Goal: Check status: Check status

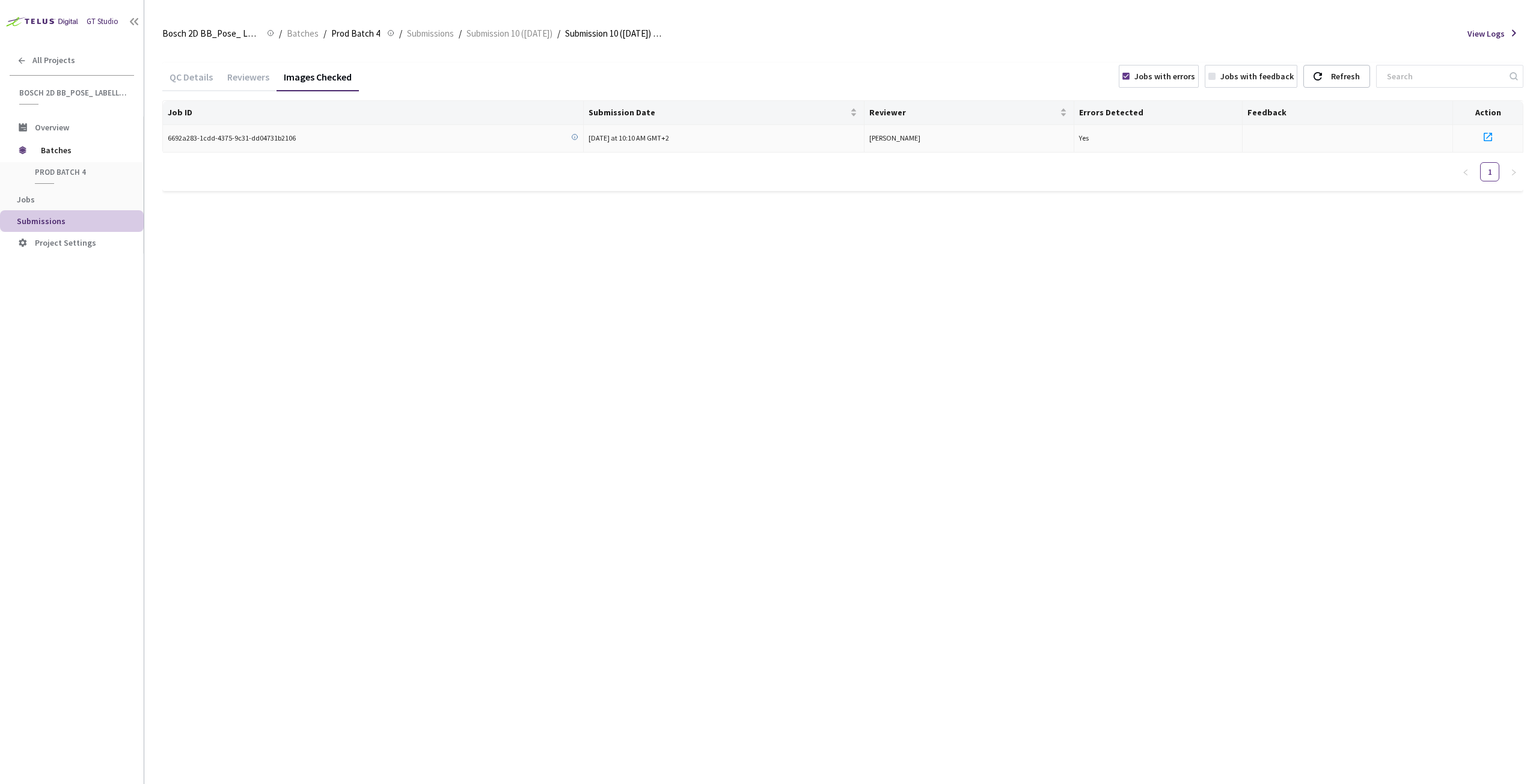
click at [1486, 137] on icon at bounding box center [1488, 137] width 15 height 15
click at [49, 223] on span "Submissions" at bounding box center [41, 221] width 49 height 11
click at [52, 164] on div "Prod Batch 4 Prod Batch 4" at bounding box center [71, 175] width 143 height 26
click at [51, 151] on span "Batches" at bounding box center [82, 150] width 83 height 24
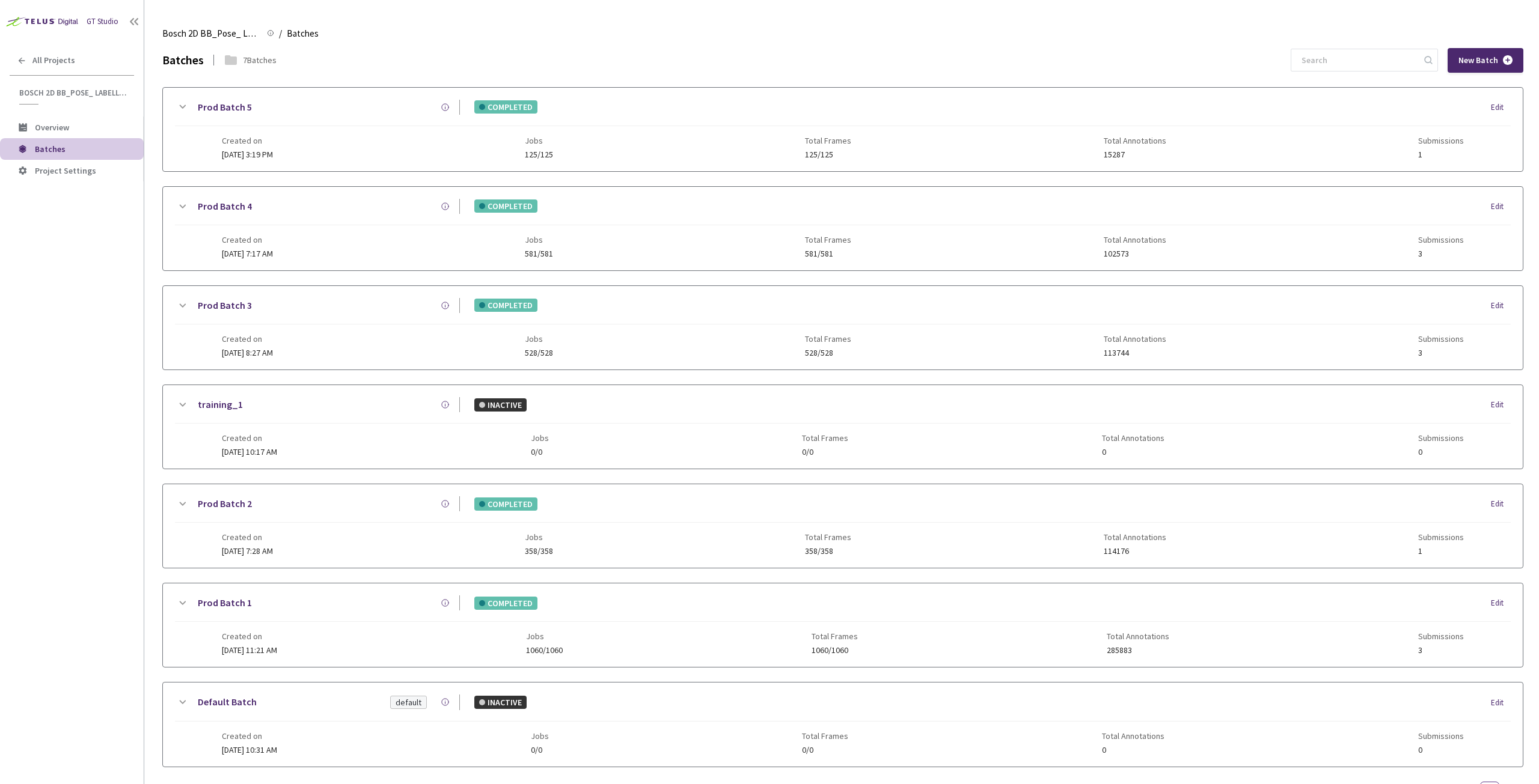
click at [180, 106] on icon at bounding box center [183, 107] width 7 height 3
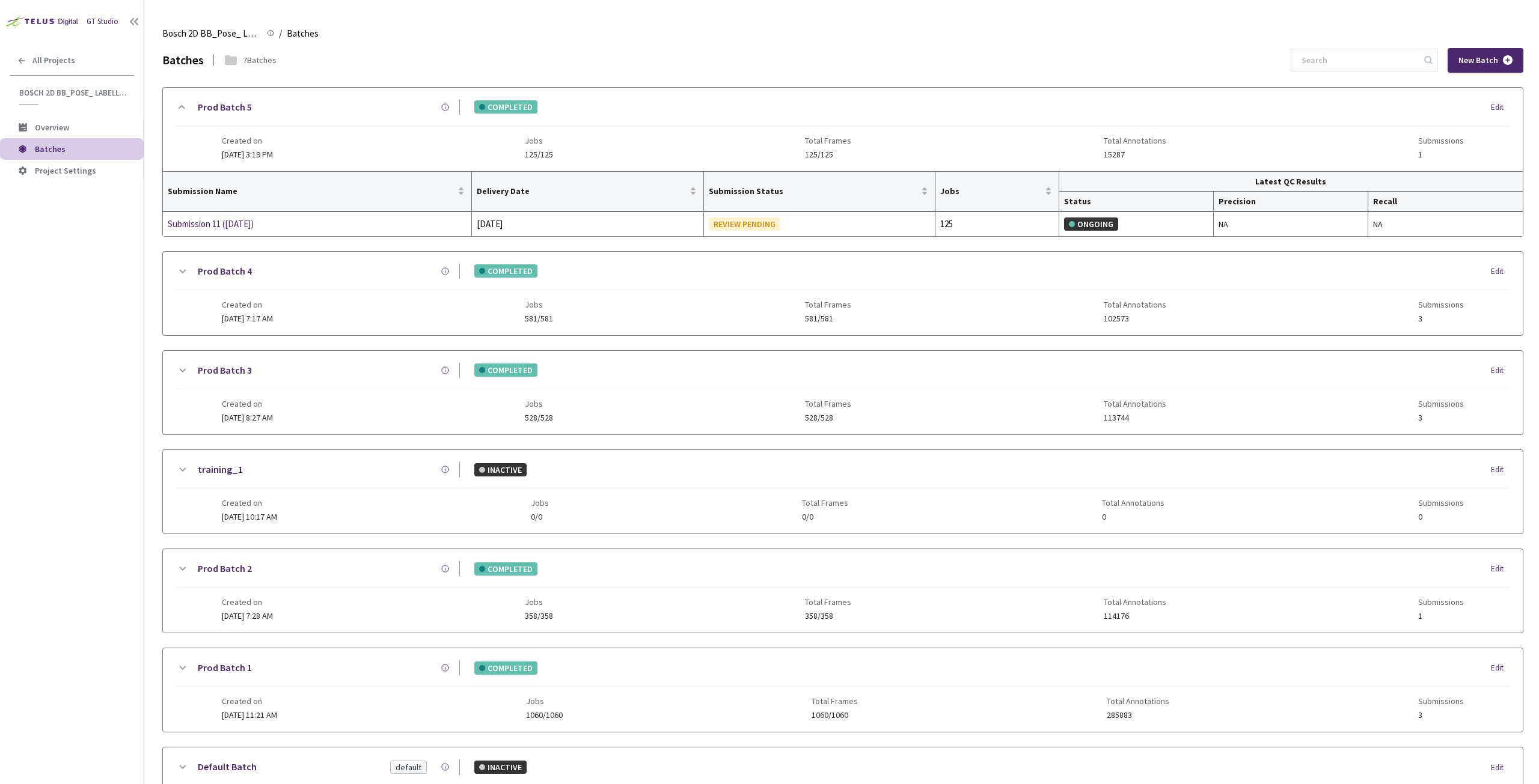
click at [181, 270] on icon at bounding box center [183, 270] width 7 height 3
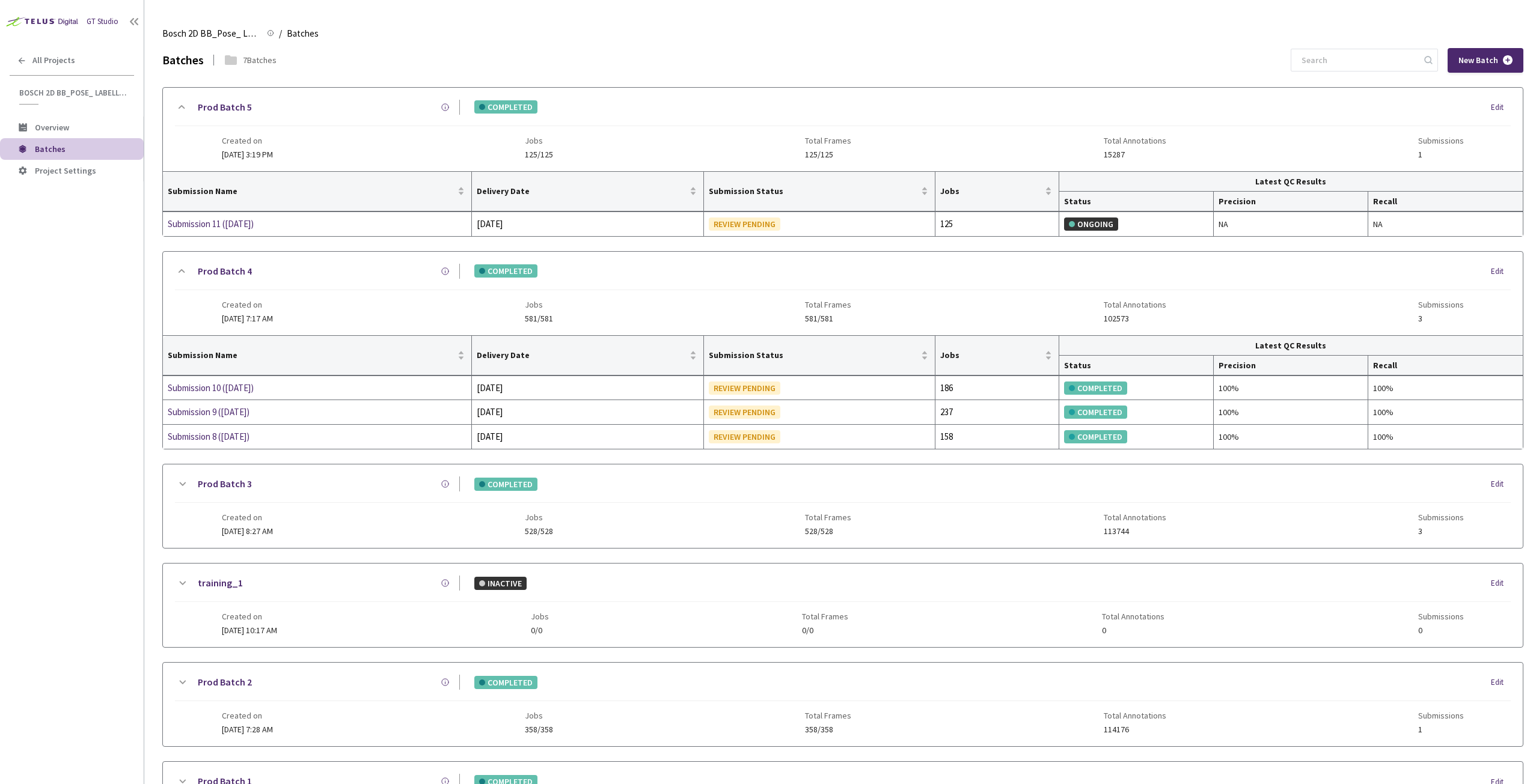
click at [178, 479] on icon at bounding box center [182, 484] width 15 height 15
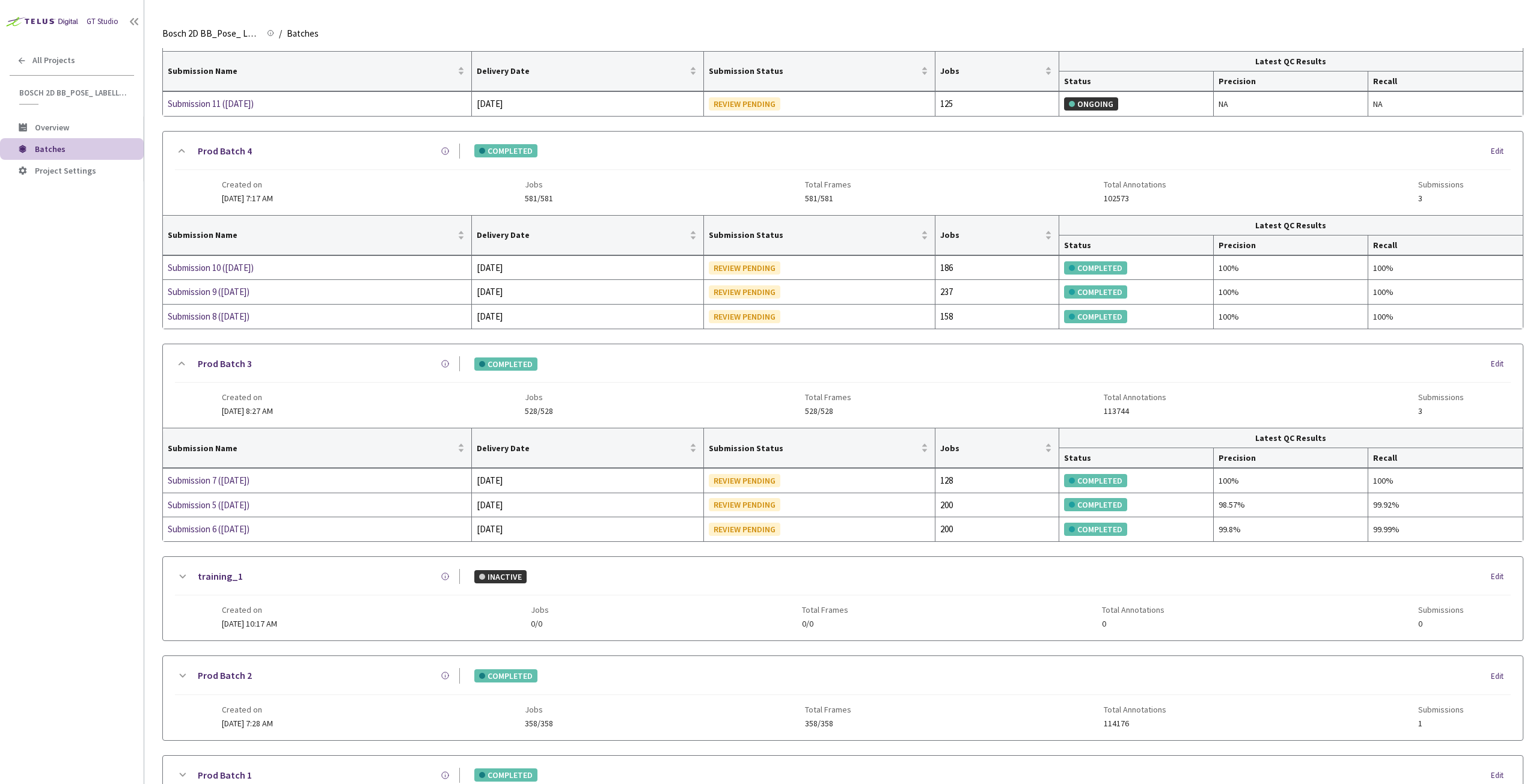
scroll to position [241, 0]
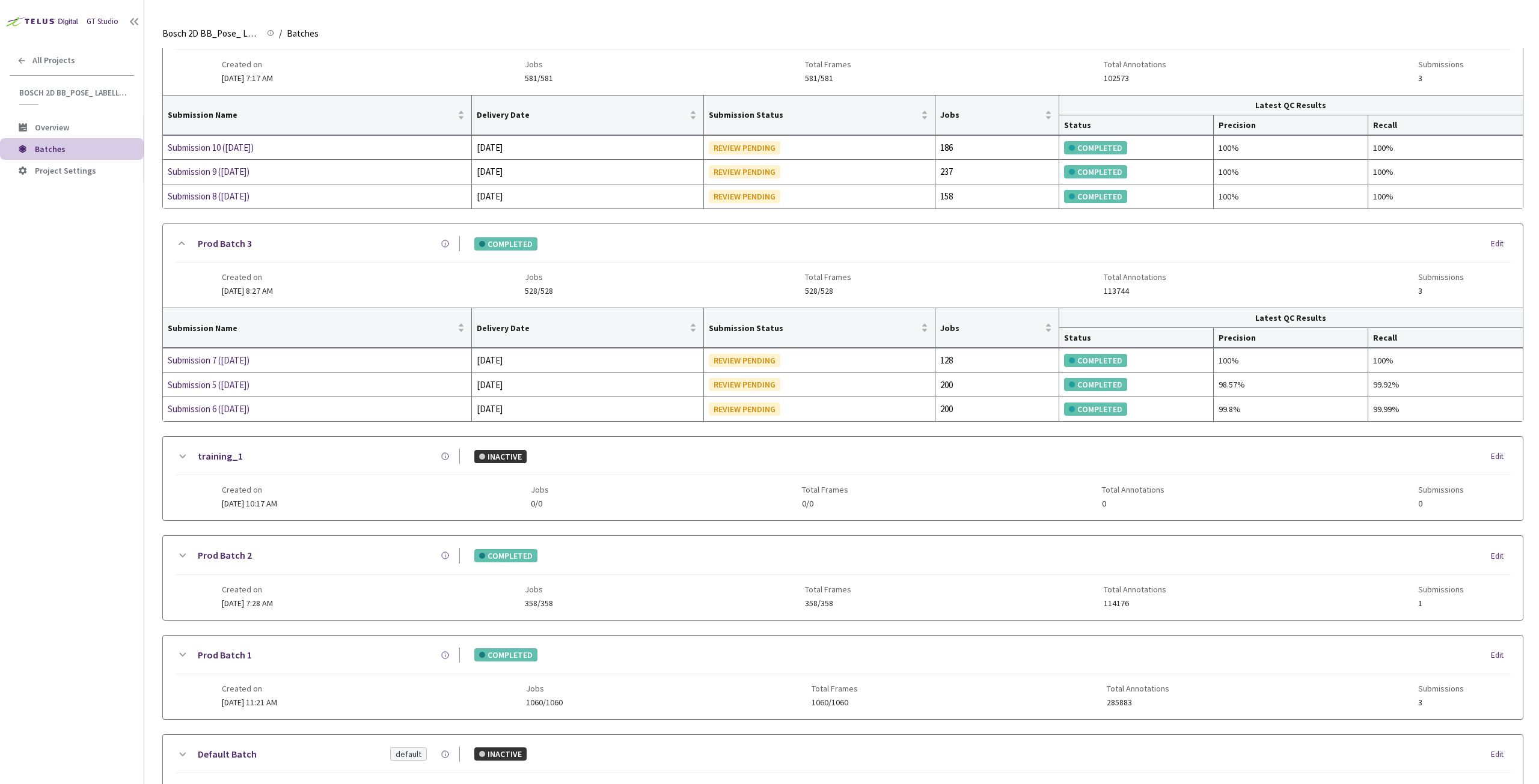
click at [183, 453] on icon at bounding box center [182, 456] width 15 height 15
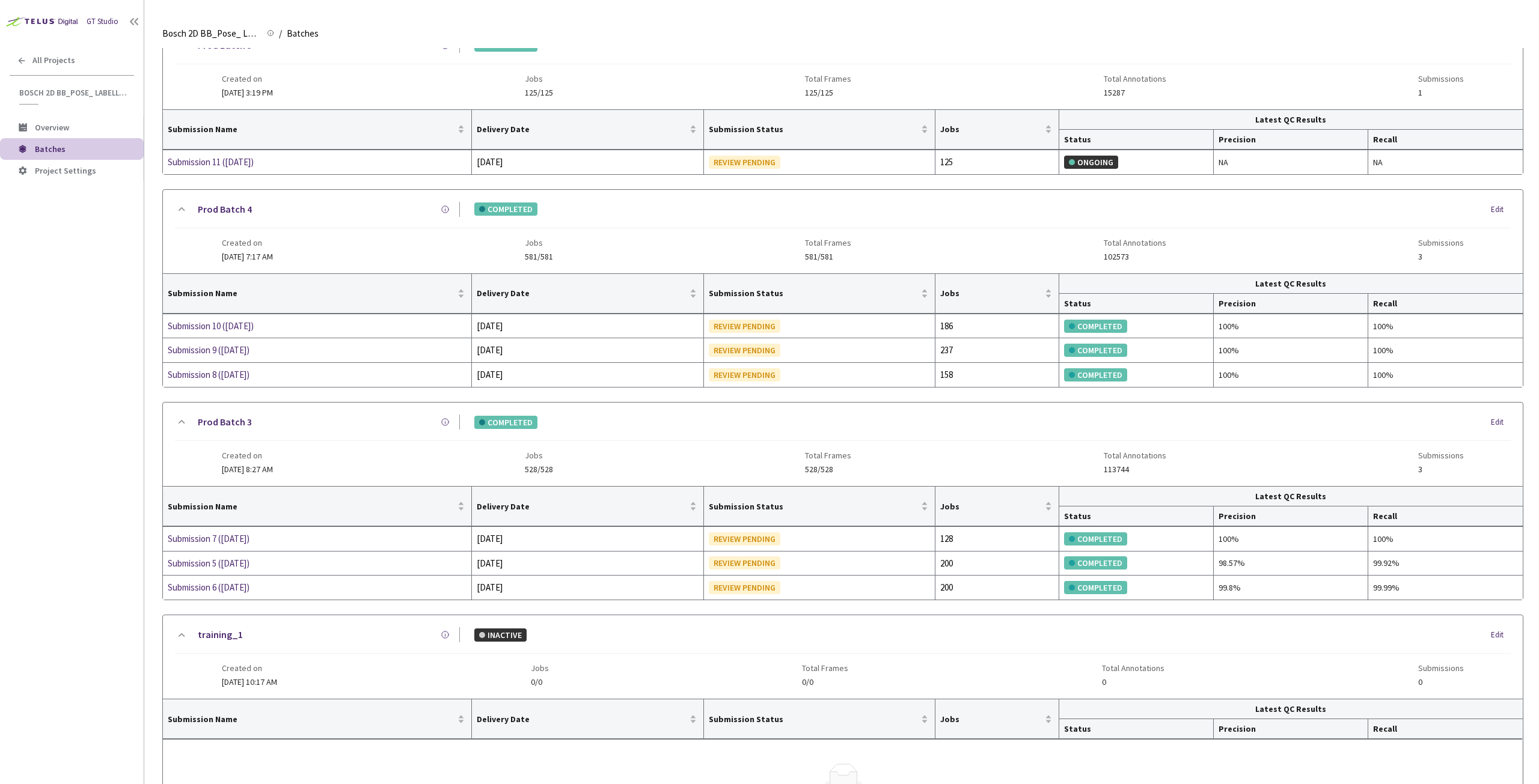
scroll to position [0, 0]
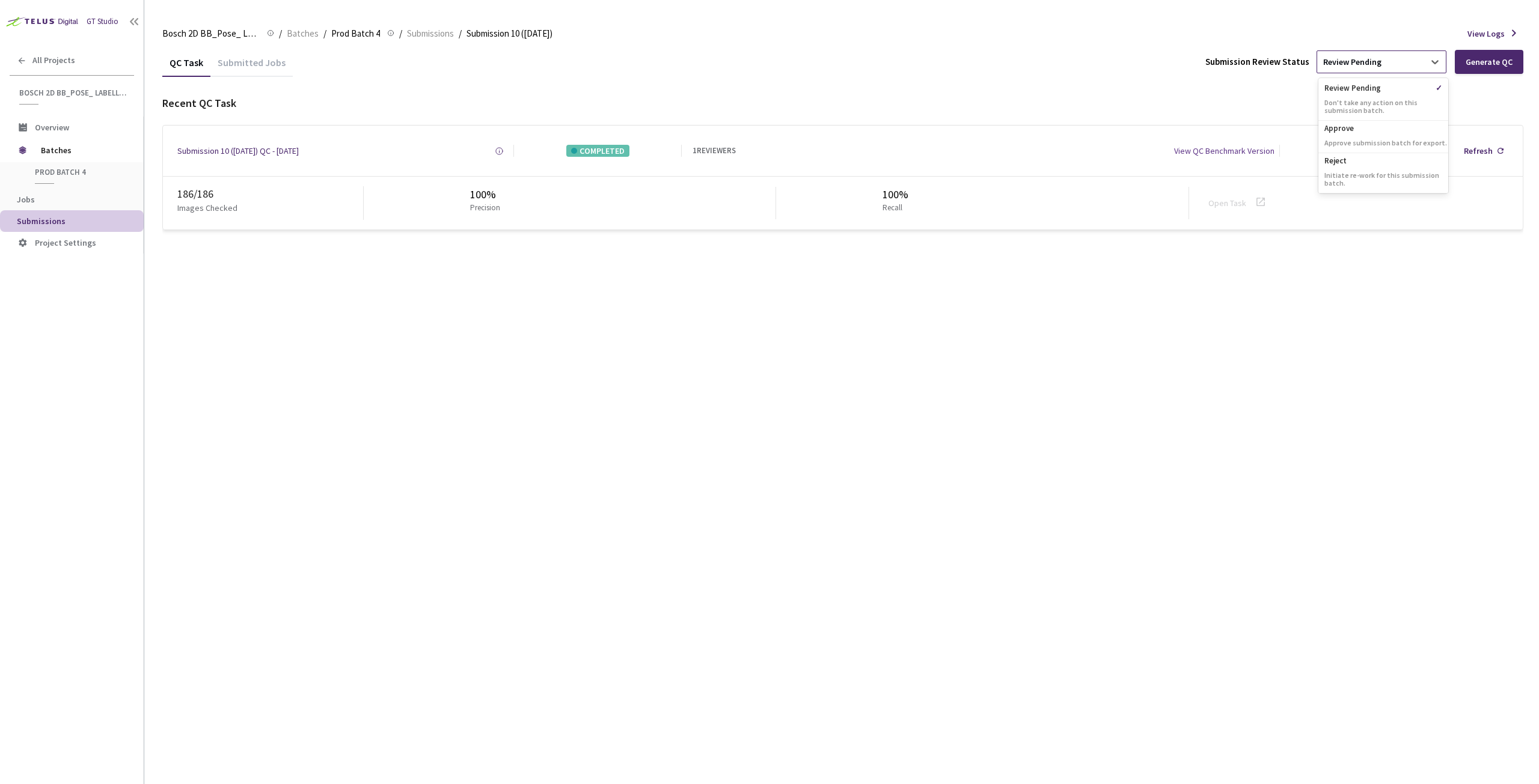
click at [1352, 68] on div "Review Pending" at bounding box center [1370, 62] width 107 height 19
click at [1212, 97] on div "Recent QC Task" at bounding box center [843, 103] width 1361 height 16
